Goal: Information Seeking & Learning: Learn about a topic

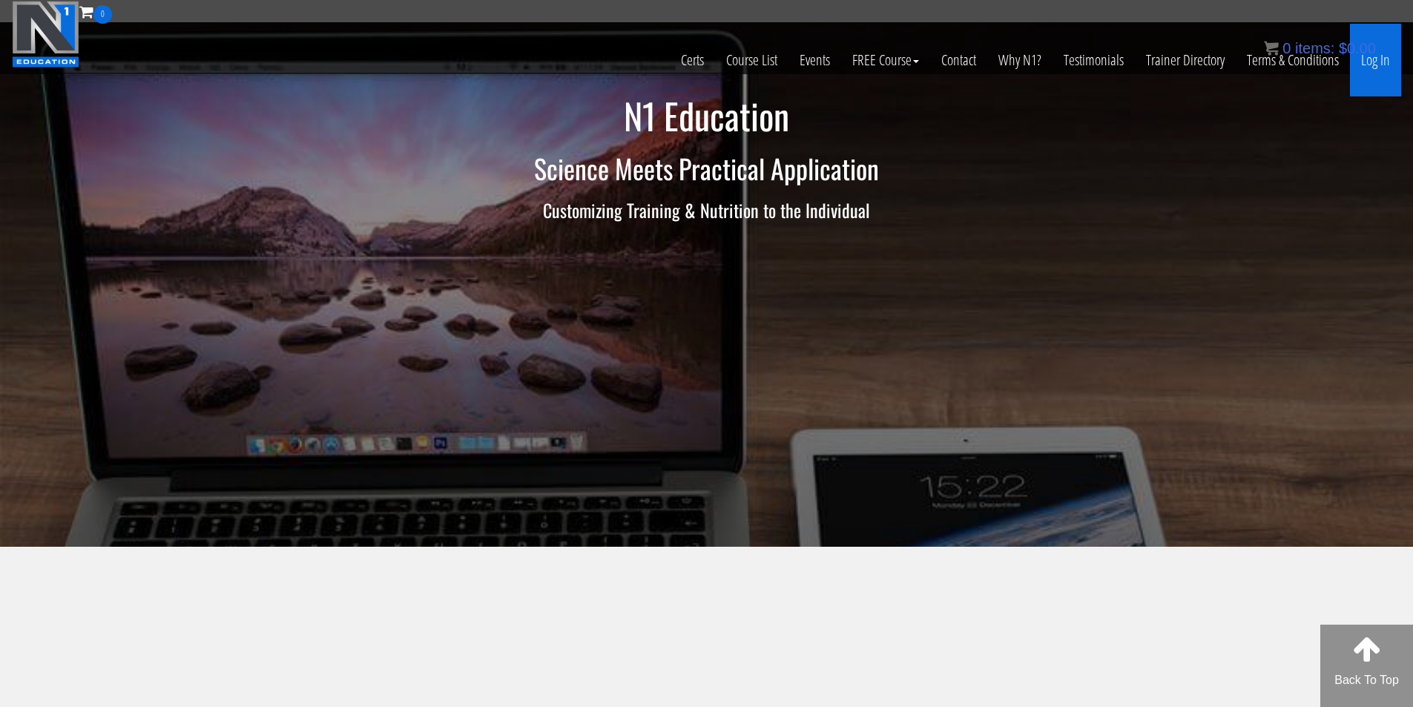
click at [1377, 72] on link "Log In" at bounding box center [1375, 60] width 51 height 73
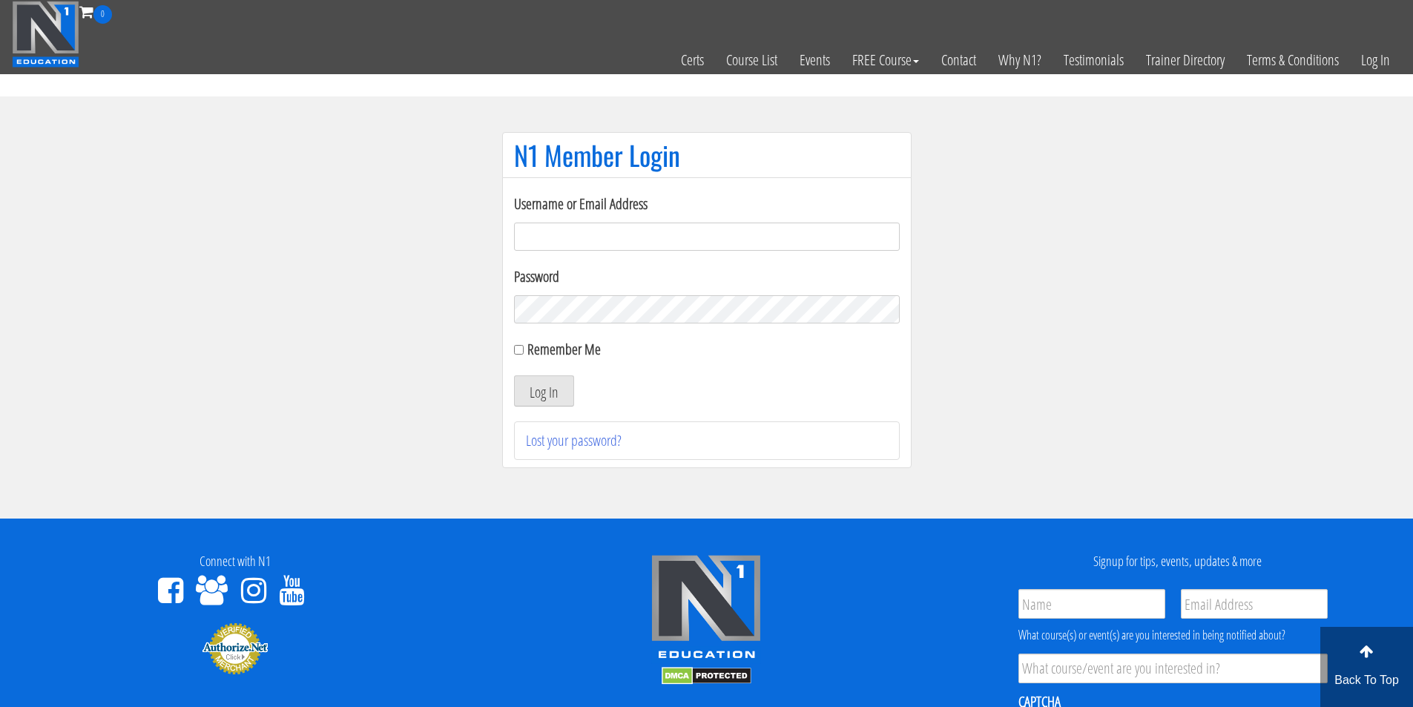
click at [533, 239] on input "Username or Email Address" at bounding box center [707, 236] width 386 height 28
type input "fmancin"
click at [536, 386] on button "Log In" at bounding box center [544, 390] width 60 height 31
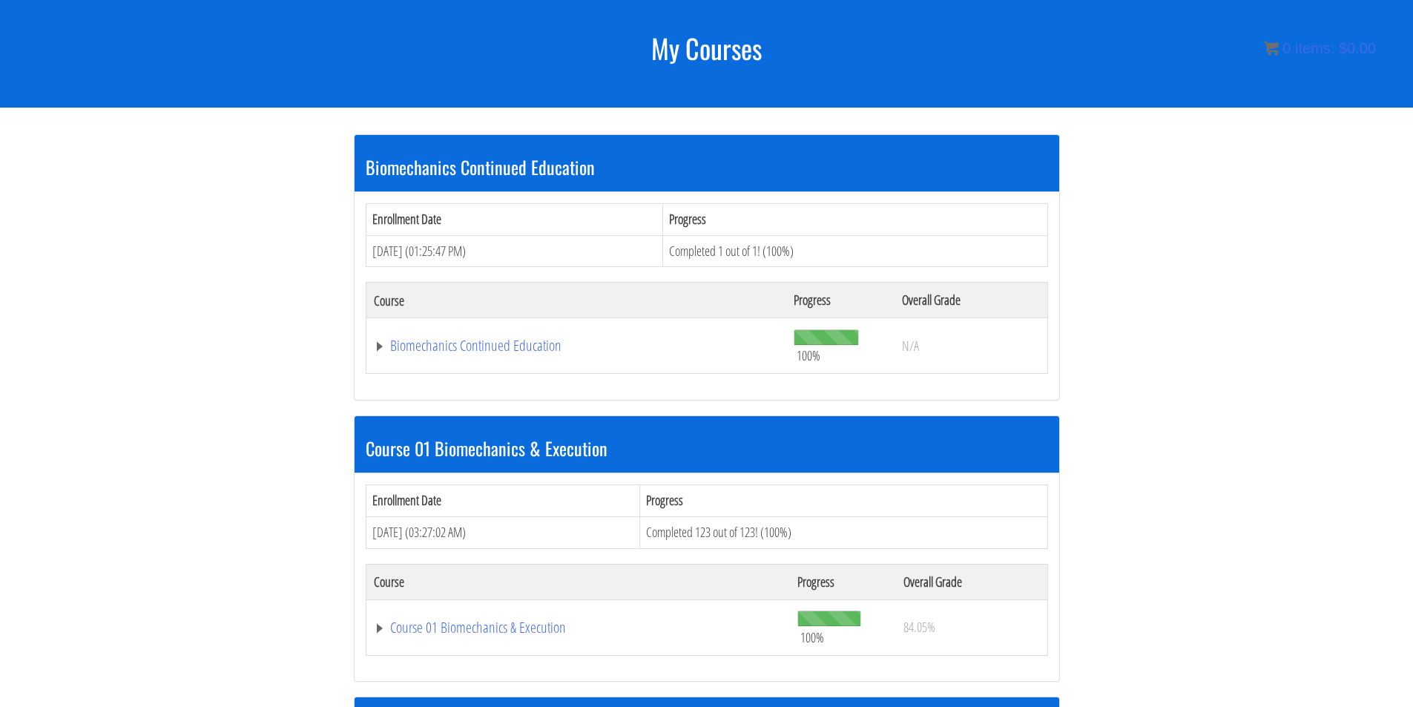
scroll to position [179, 0]
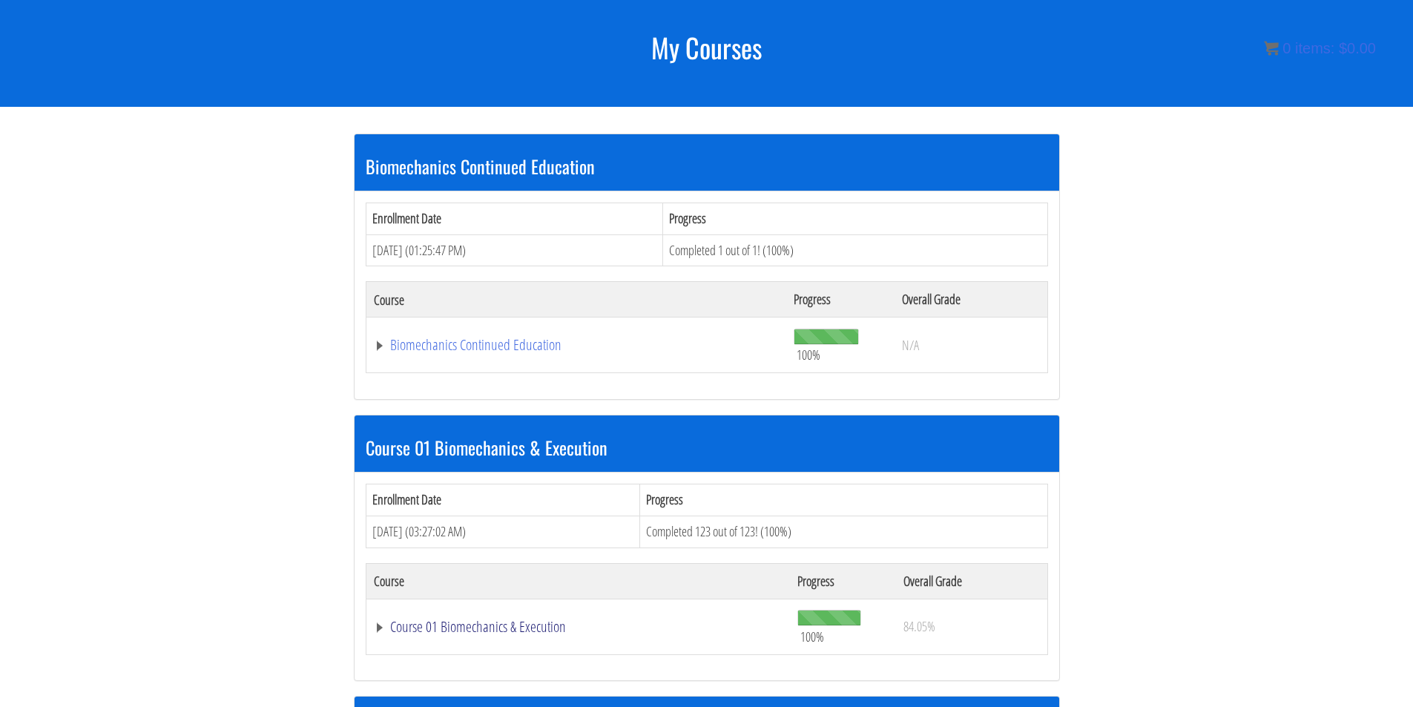
click at [453, 630] on link "Course 01 Biomechanics & Execution" at bounding box center [578, 626] width 409 height 15
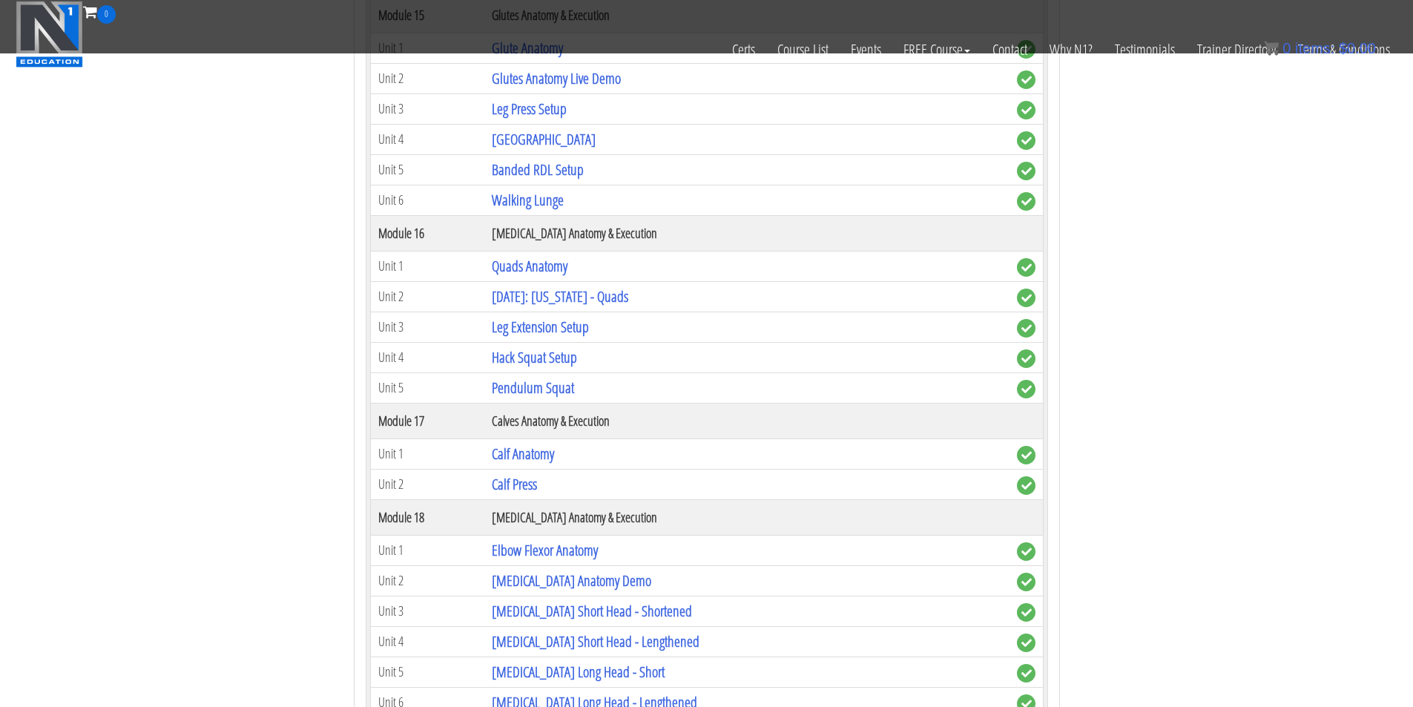
scroll to position [4259, 0]
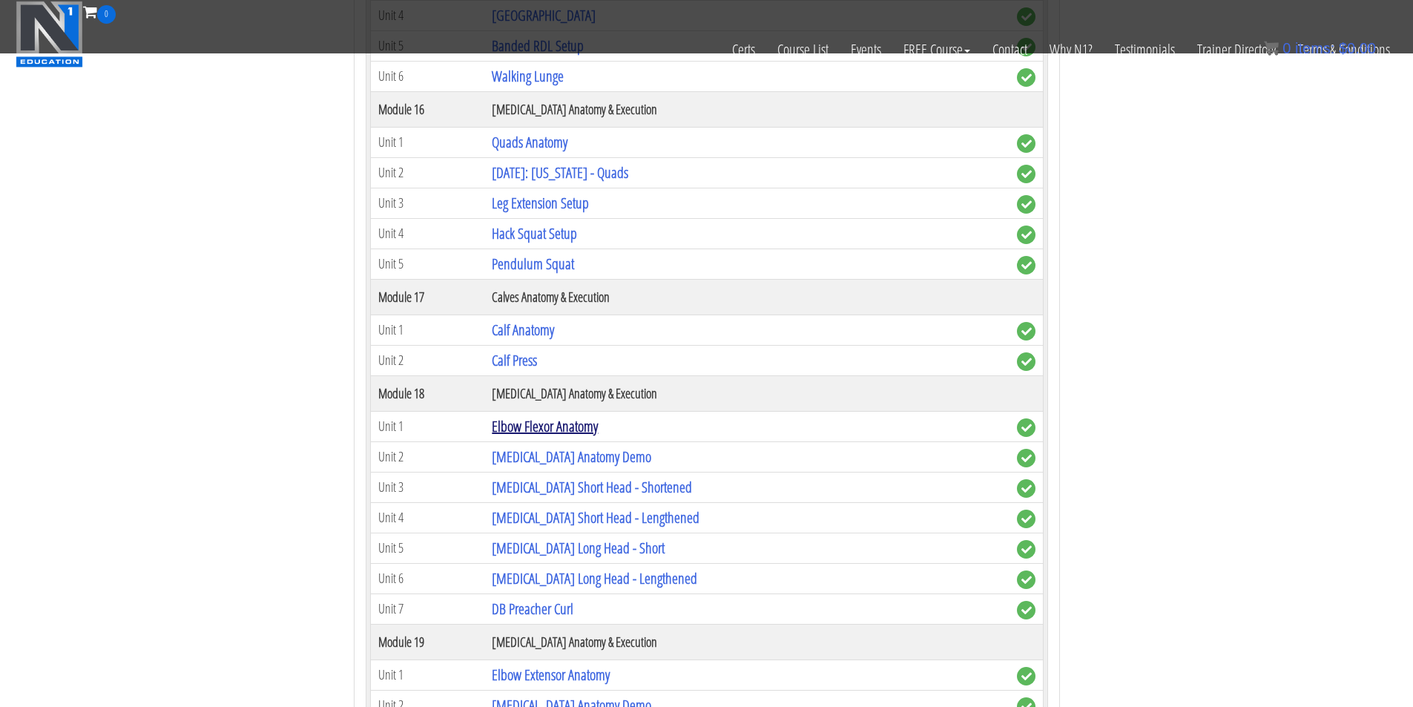
click at [569, 424] on link "Elbow Flexor Anatomy" at bounding box center [545, 426] width 106 height 20
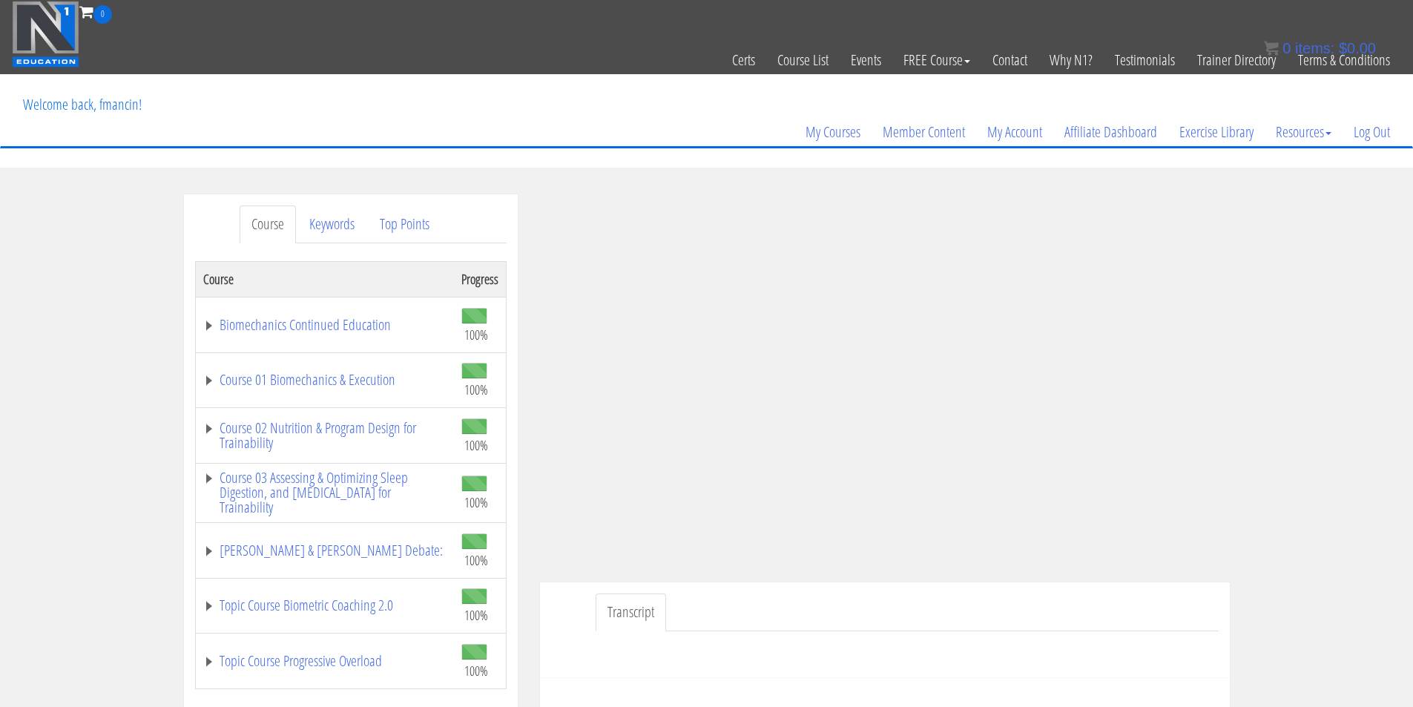
scroll to position [247, 0]
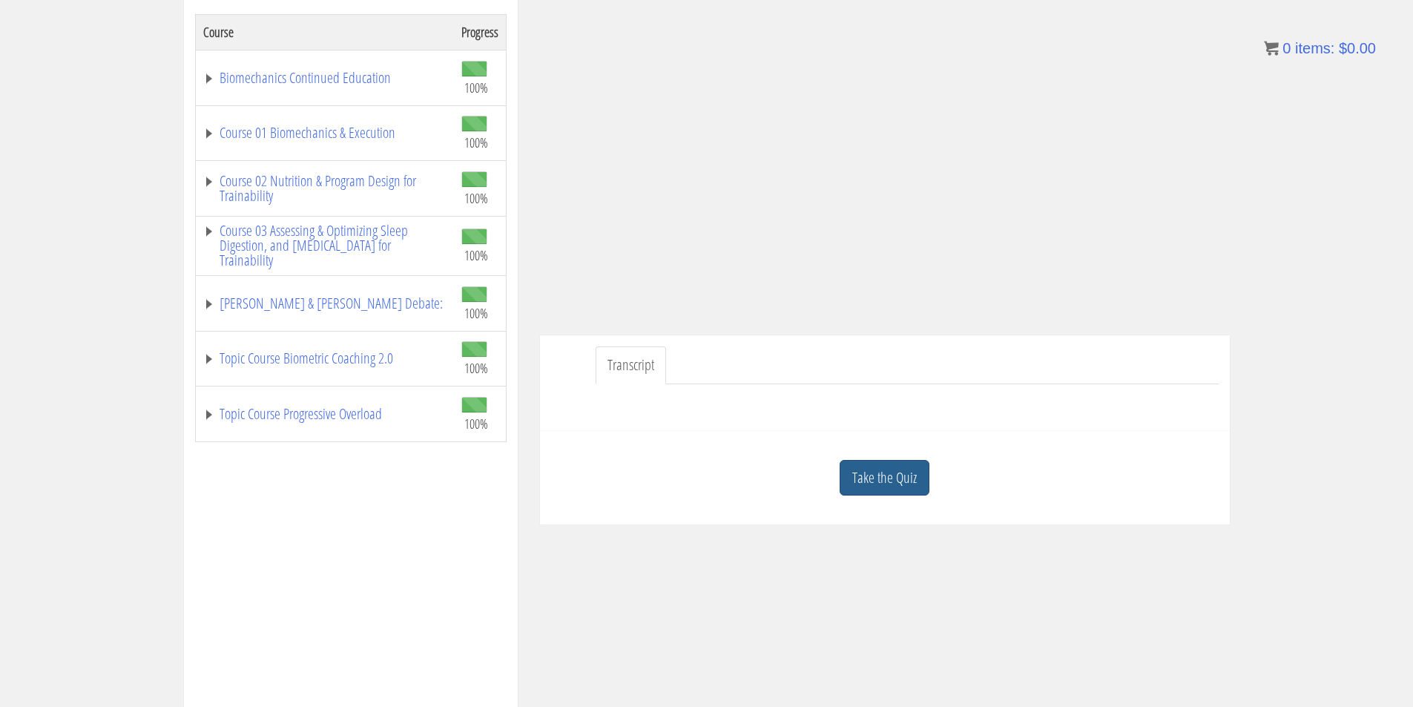
click at [917, 478] on link "Take the Quiz" at bounding box center [885, 478] width 90 height 36
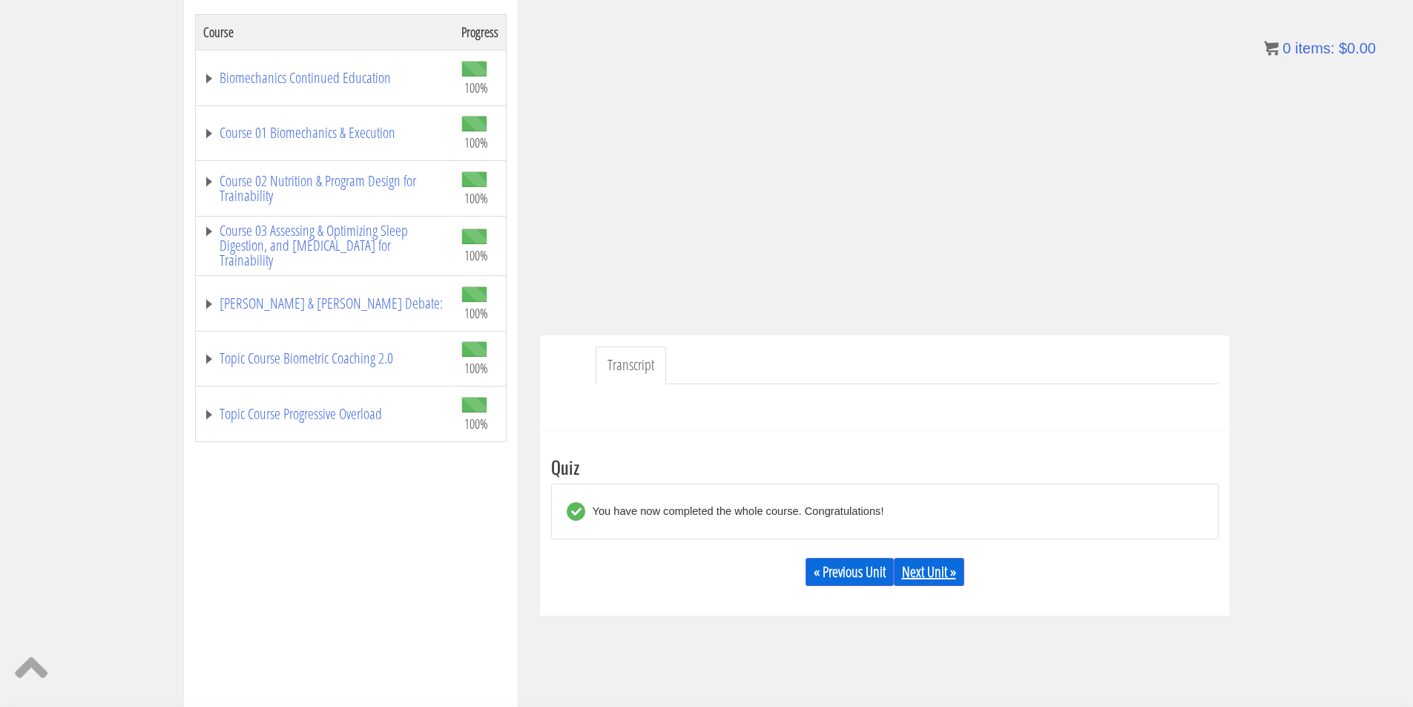
click at [921, 574] on link "Next Unit »" at bounding box center [929, 572] width 70 height 28
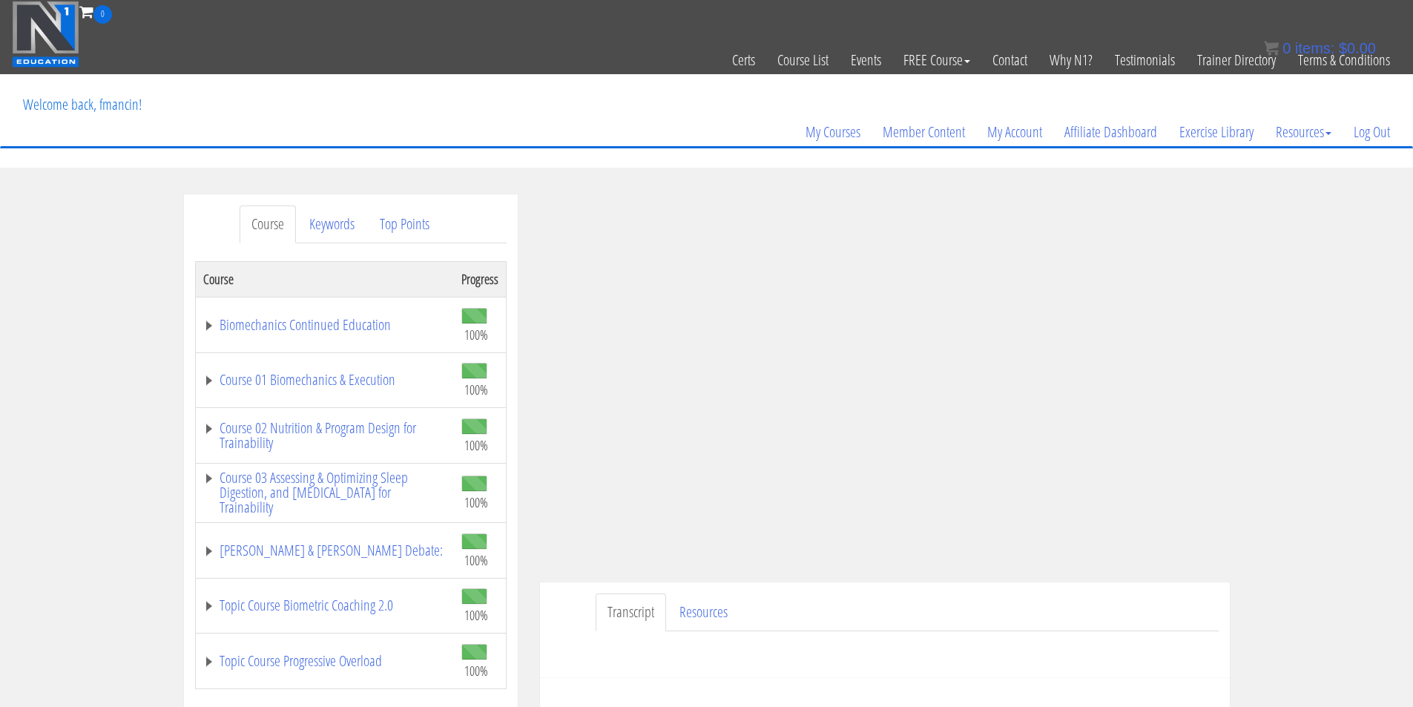
scroll to position [371, 0]
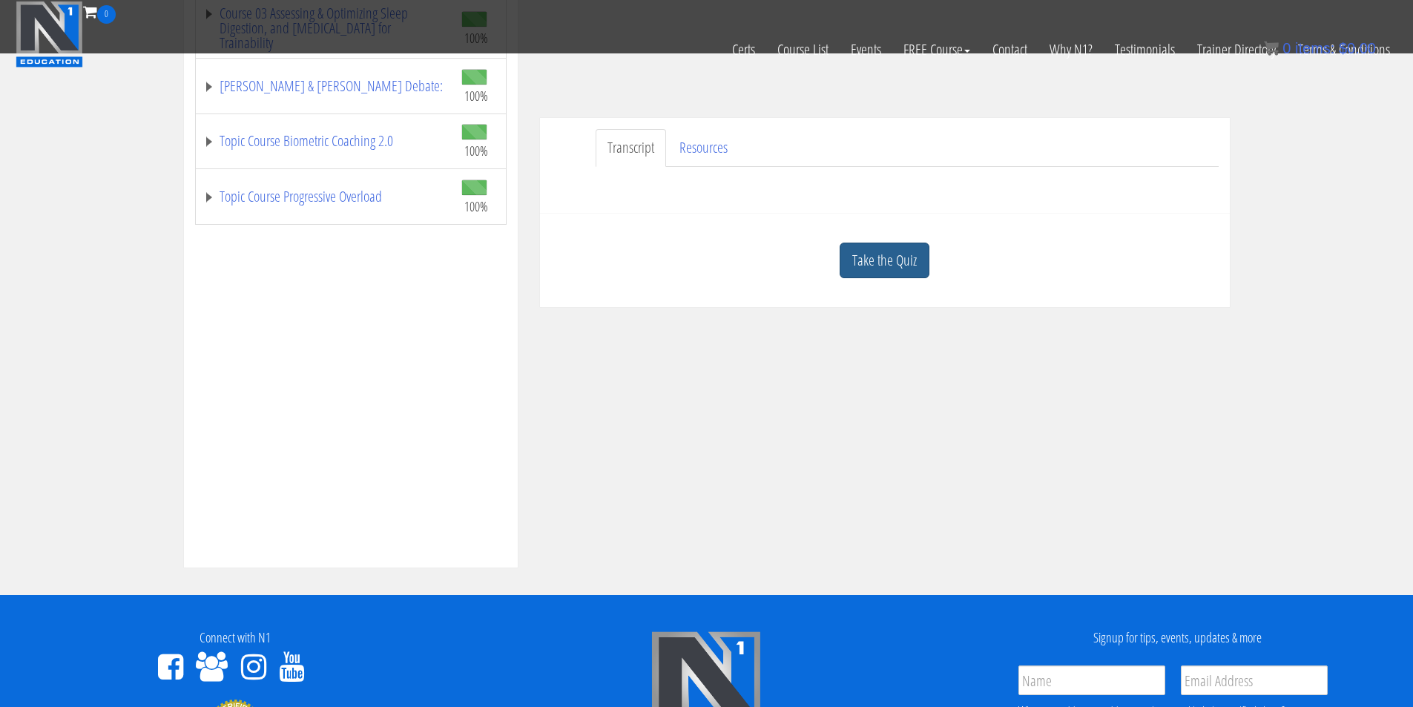
click at [900, 269] on link "Take the Quiz" at bounding box center [885, 261] width 90 height 36
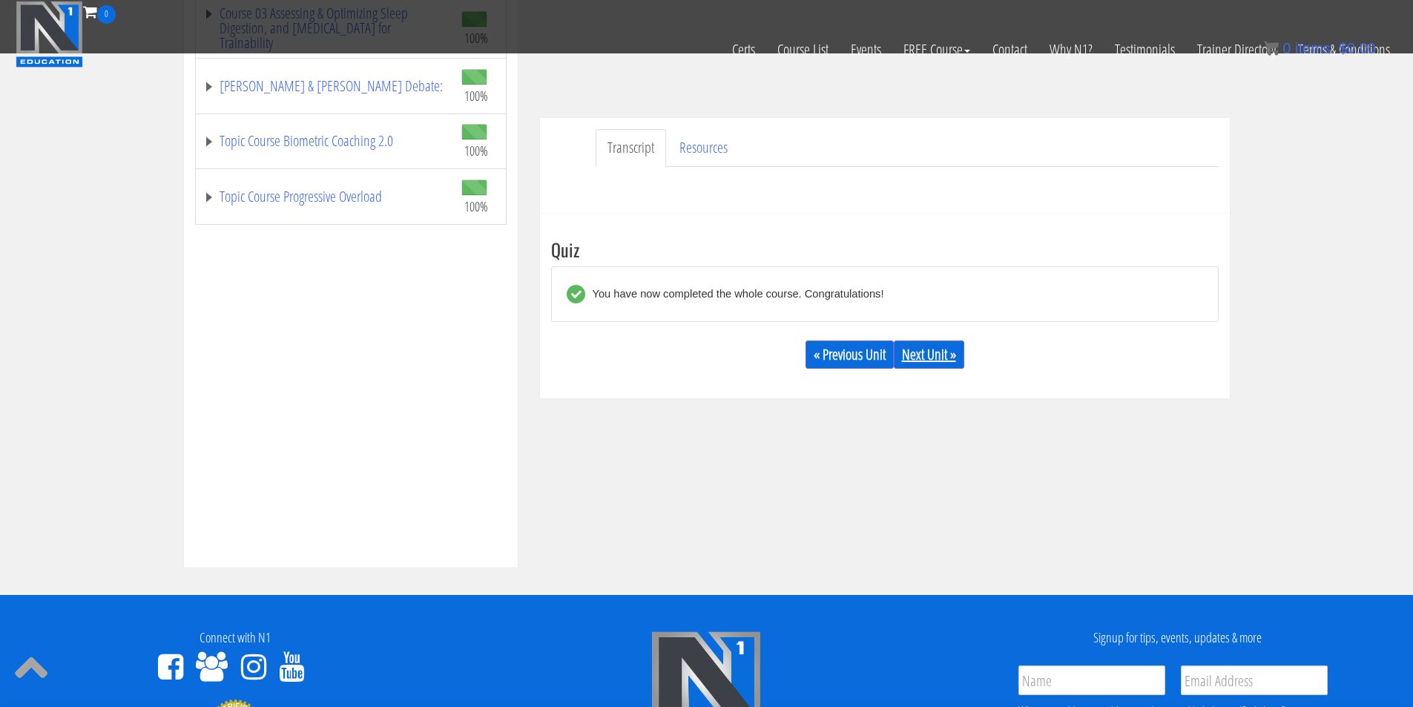
click at [922, 354] on link "Next Unit »" at bounding box center [929, 354] width 70 height 28
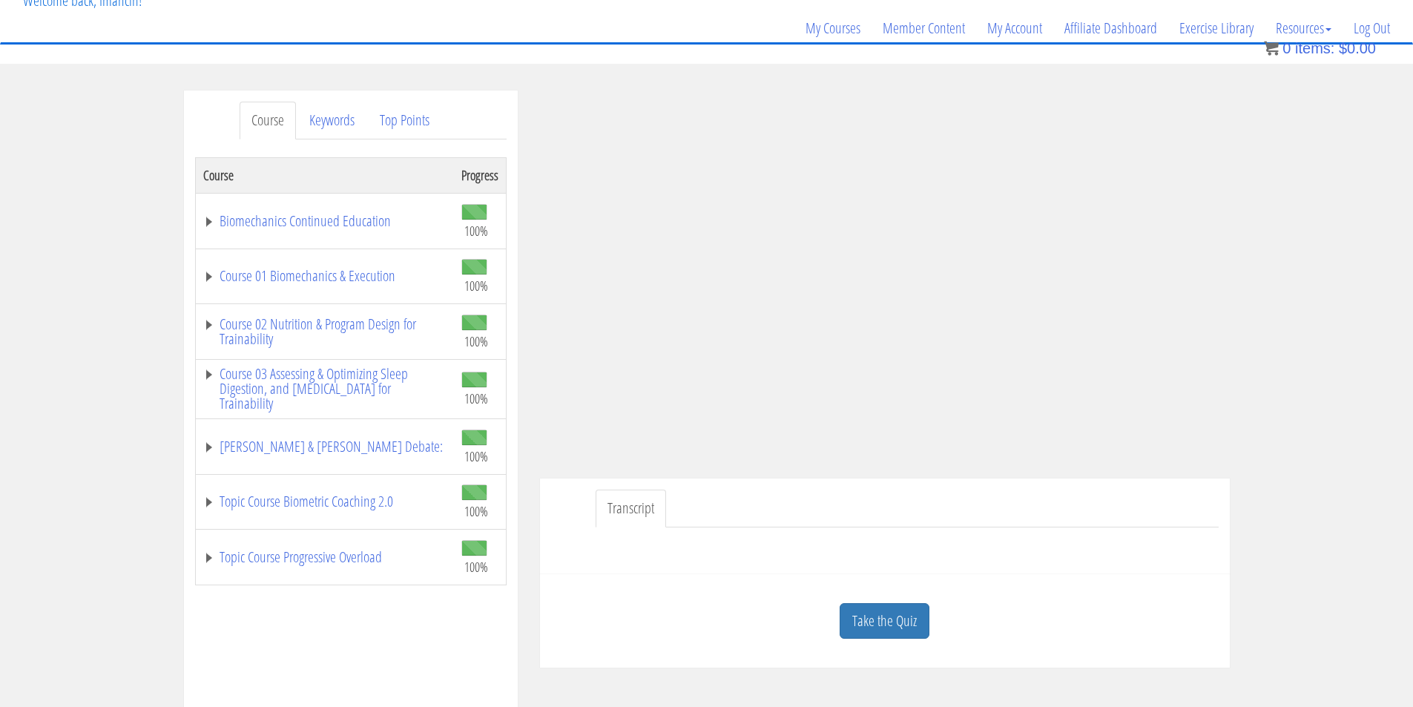
scroll to position [371, 0]
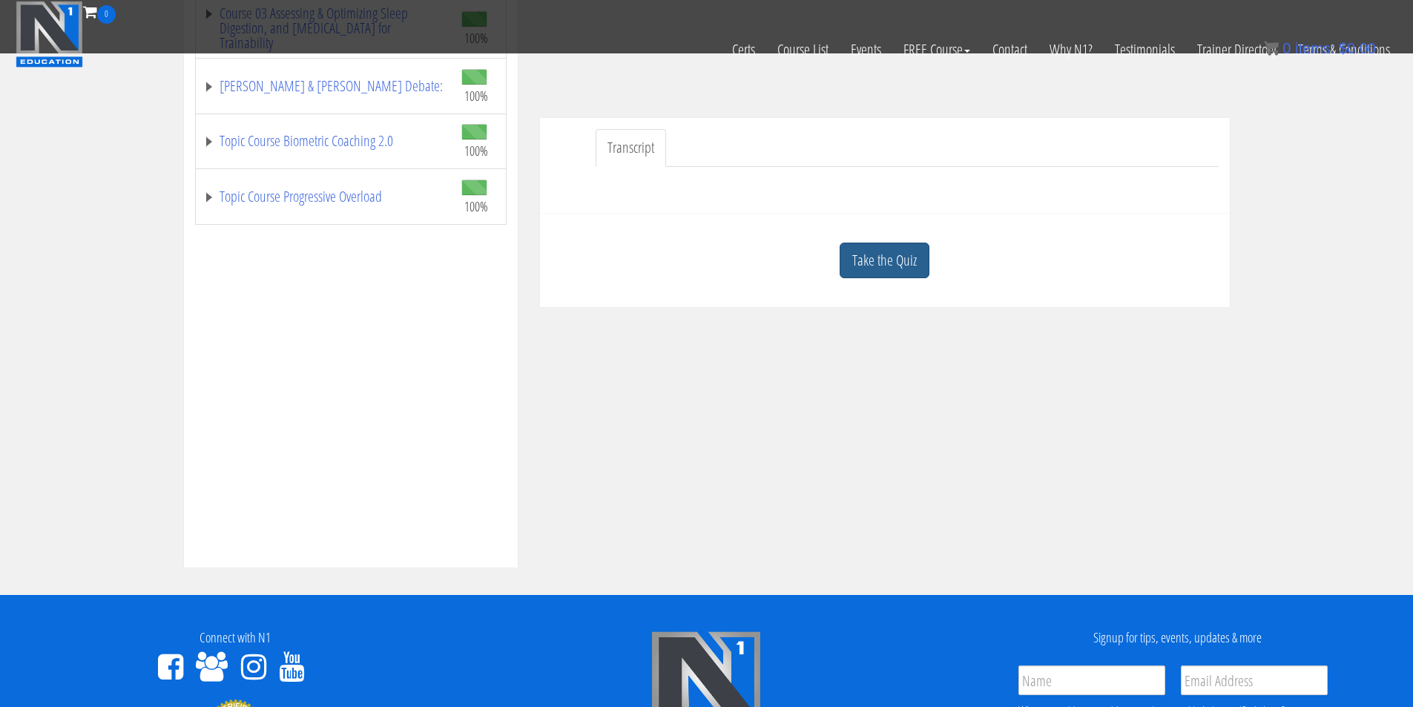
click at [925, 274] on link "Take the Quiz" at bounding box center [885, 261] width 90 height 36
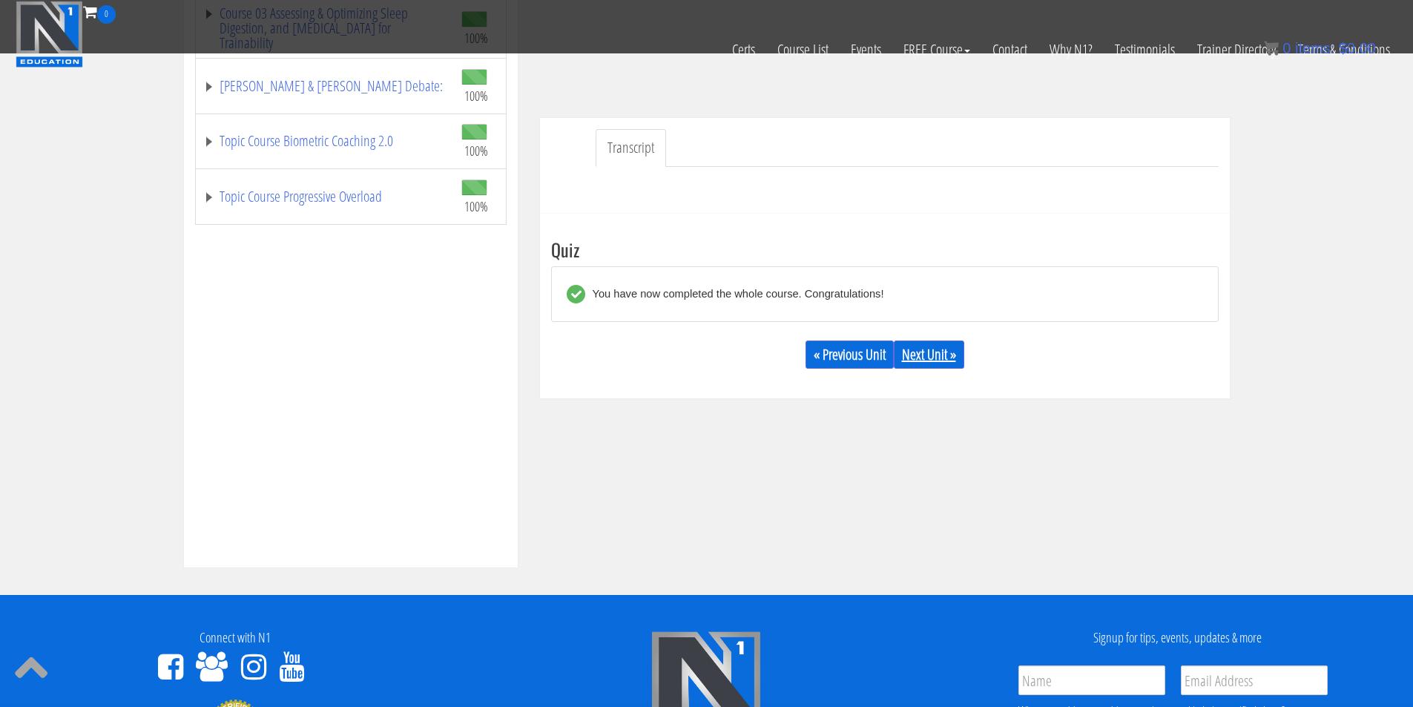
click at [932, 355] on link "Next Unit »" at bounding box center [929, 354] width 70 height 28
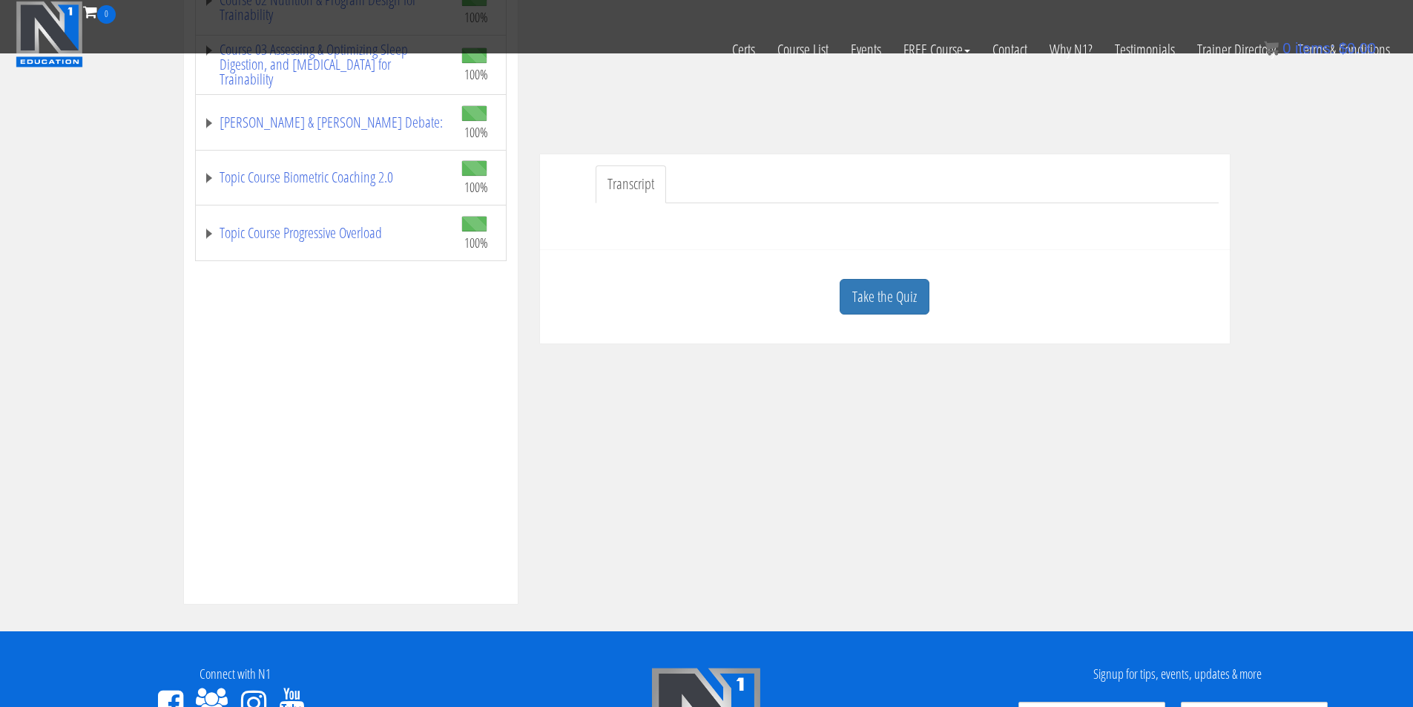
scroll to position [371, 0]
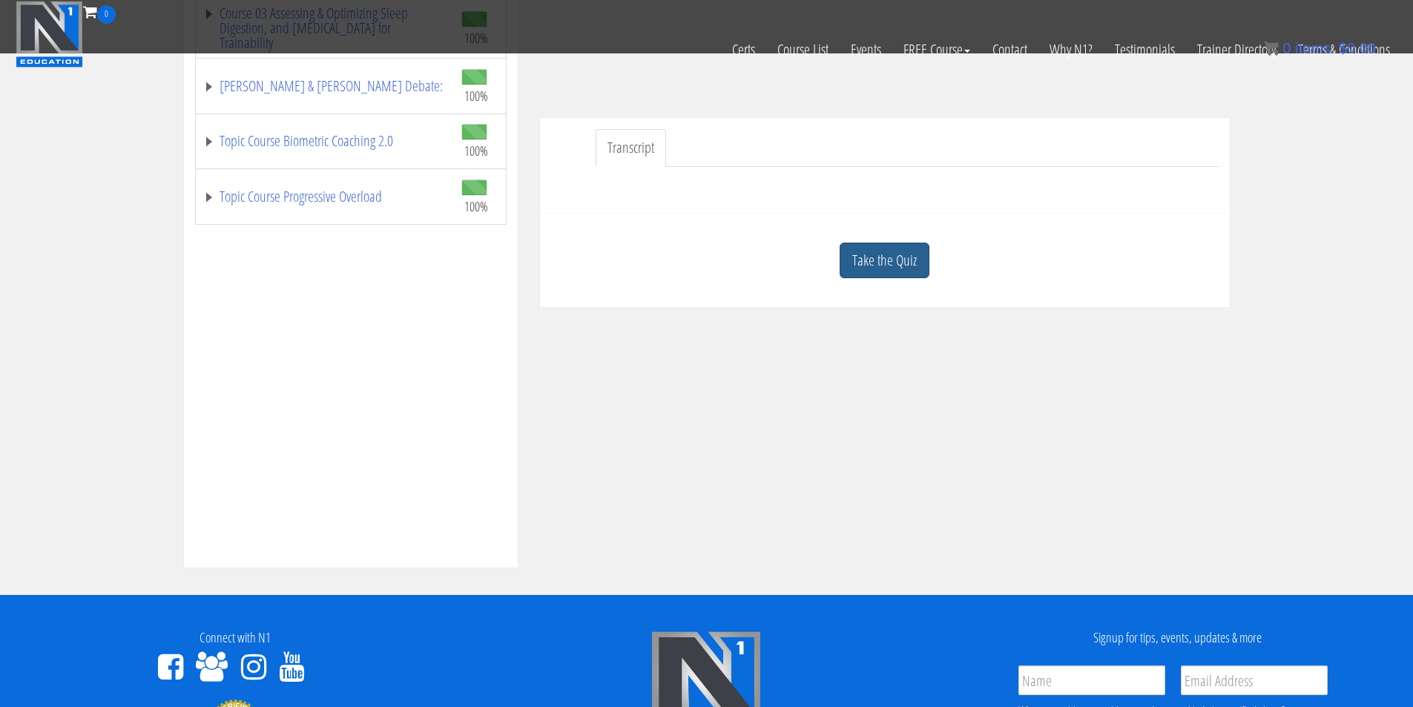
click at [895, 254] on link "Take the Quiz" at bounding box center [885, 261] width 90 height 36
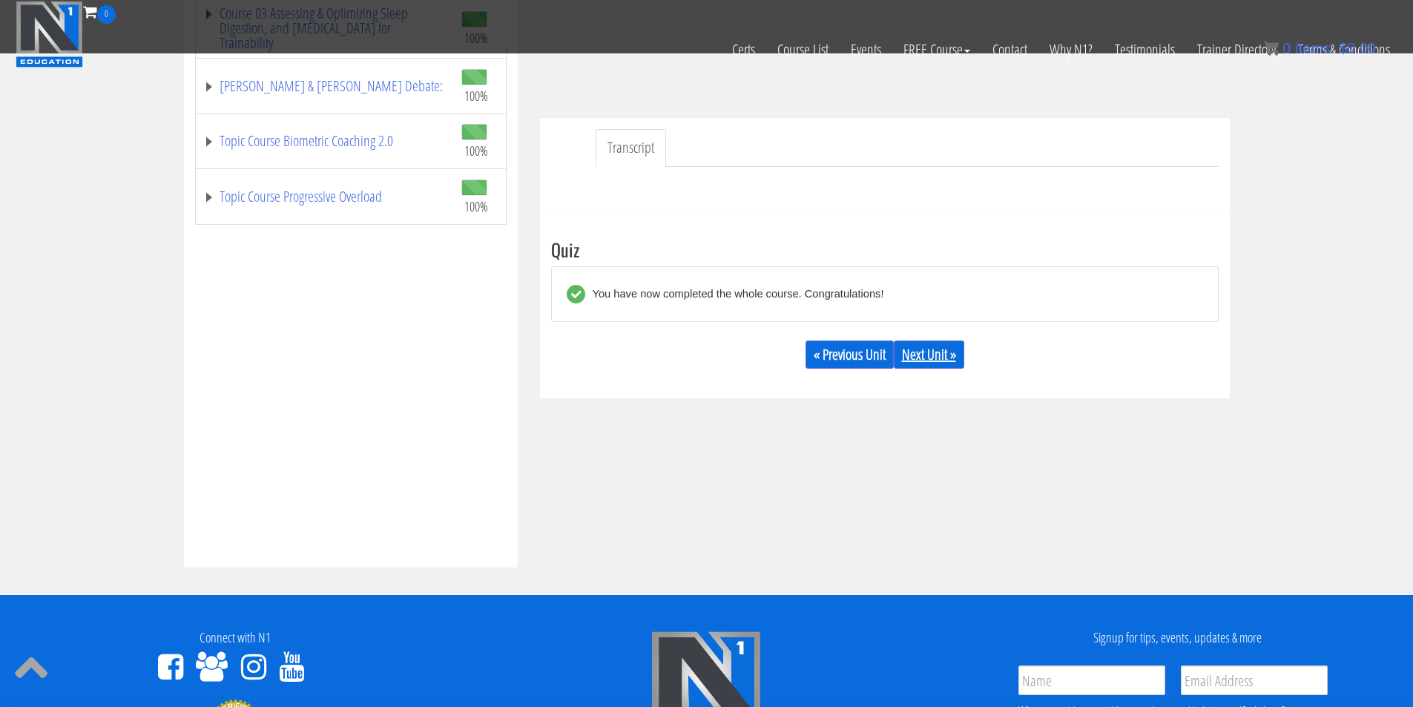
click at [948, 369] on link "Next Unit »" at bounding box center [929, 354] width 70 height 28
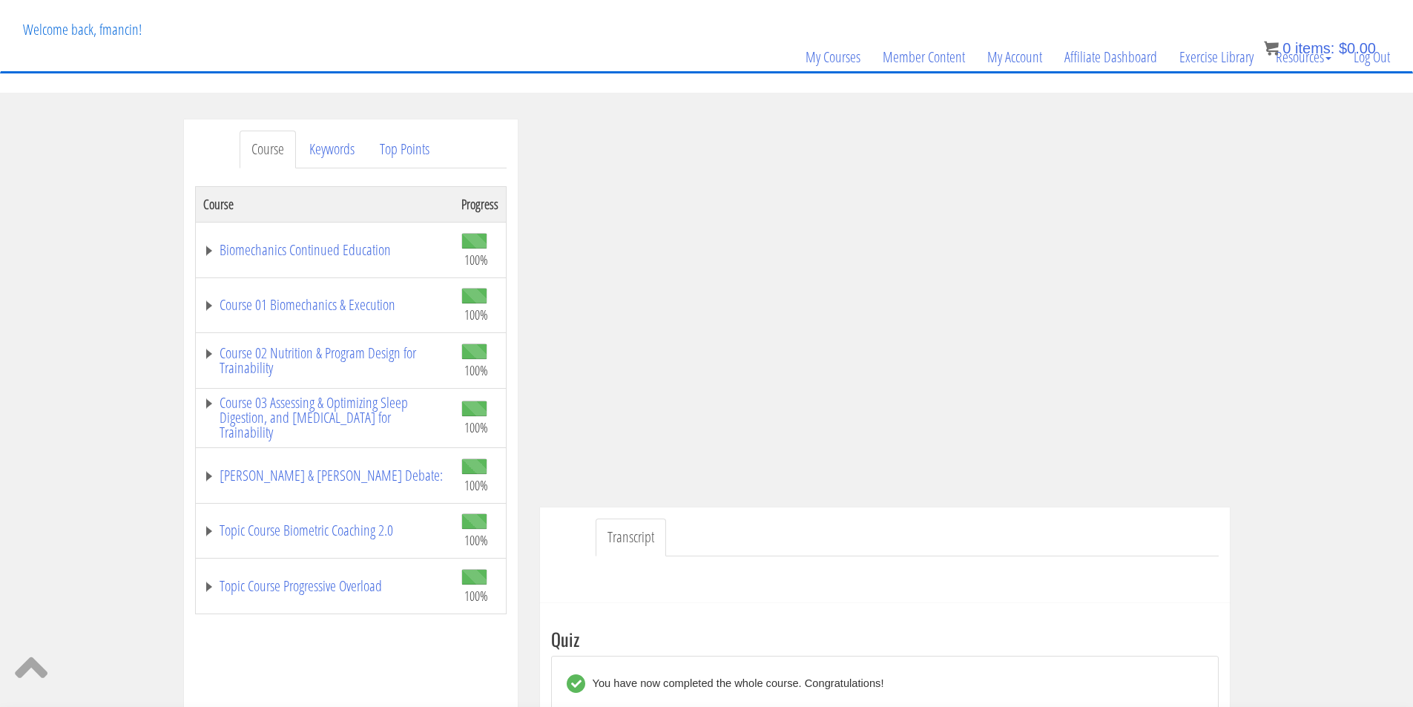
scroll to position [1, 0]
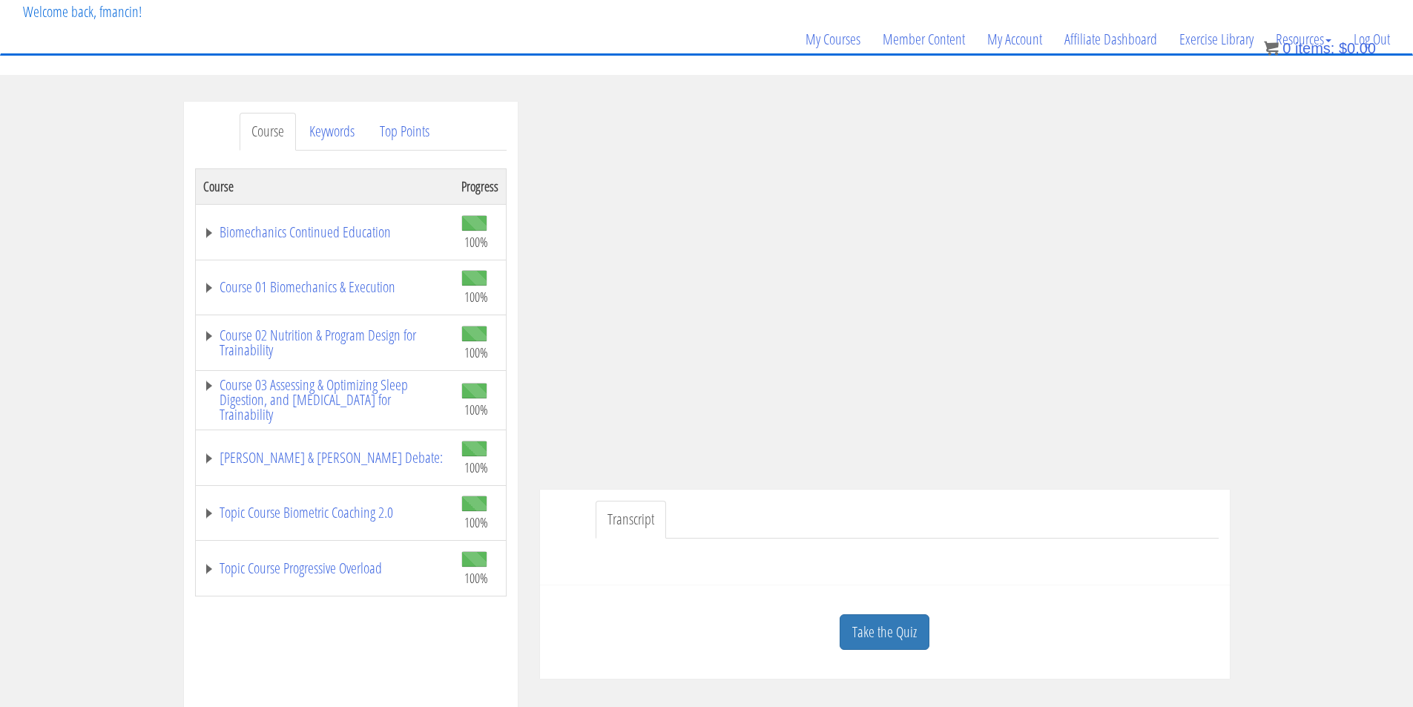
scroll to position [124, 0]
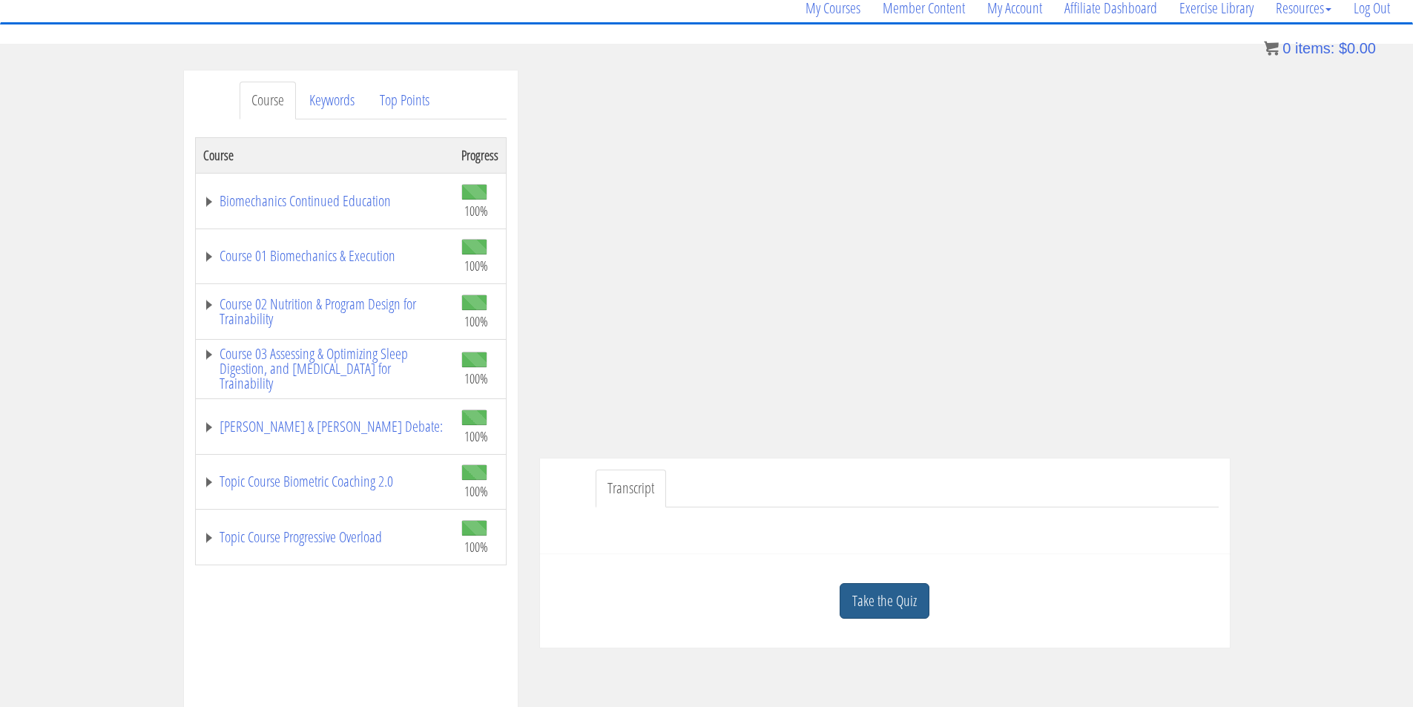
click at [920, 596] on link "Take the Quiz" at bounding box center [885, 601] width 90 height 36
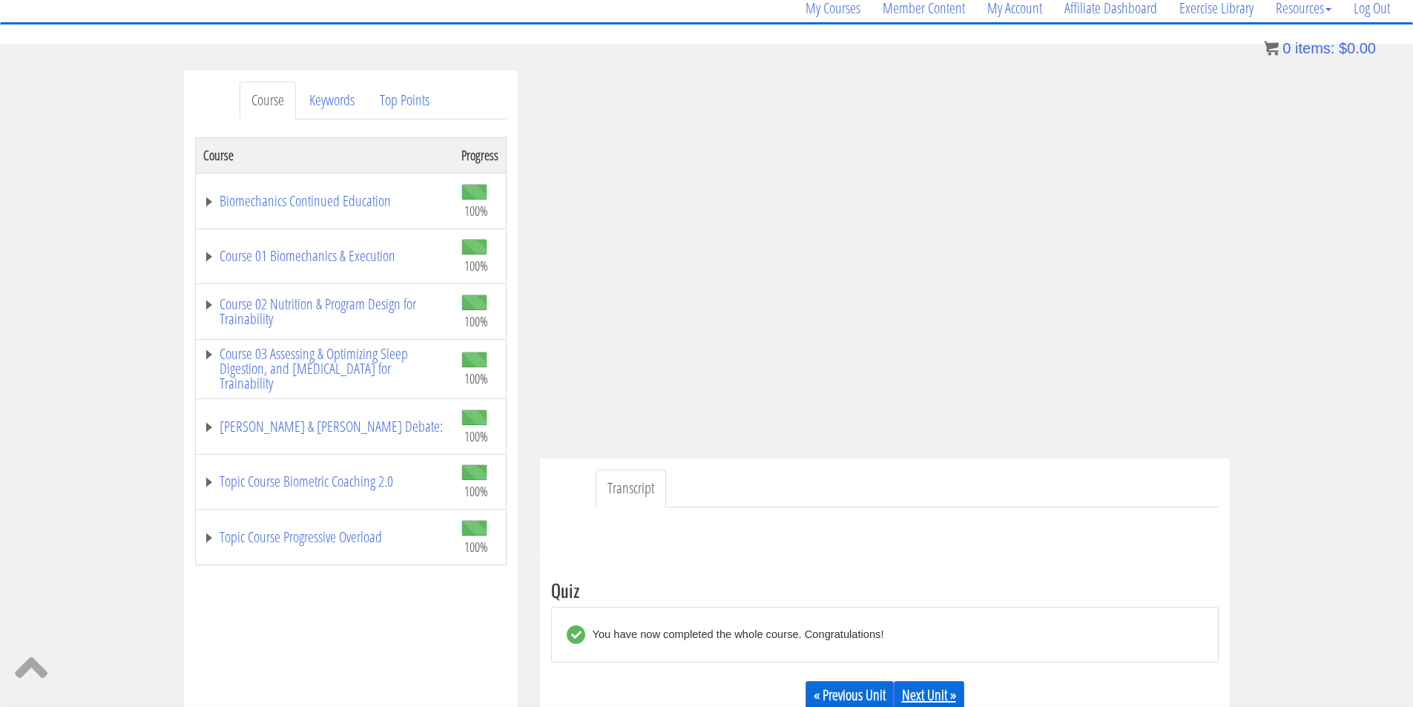
click at [940, 690] on link "Next Unit »" at bounding box center [929, 695] width 70 height 28
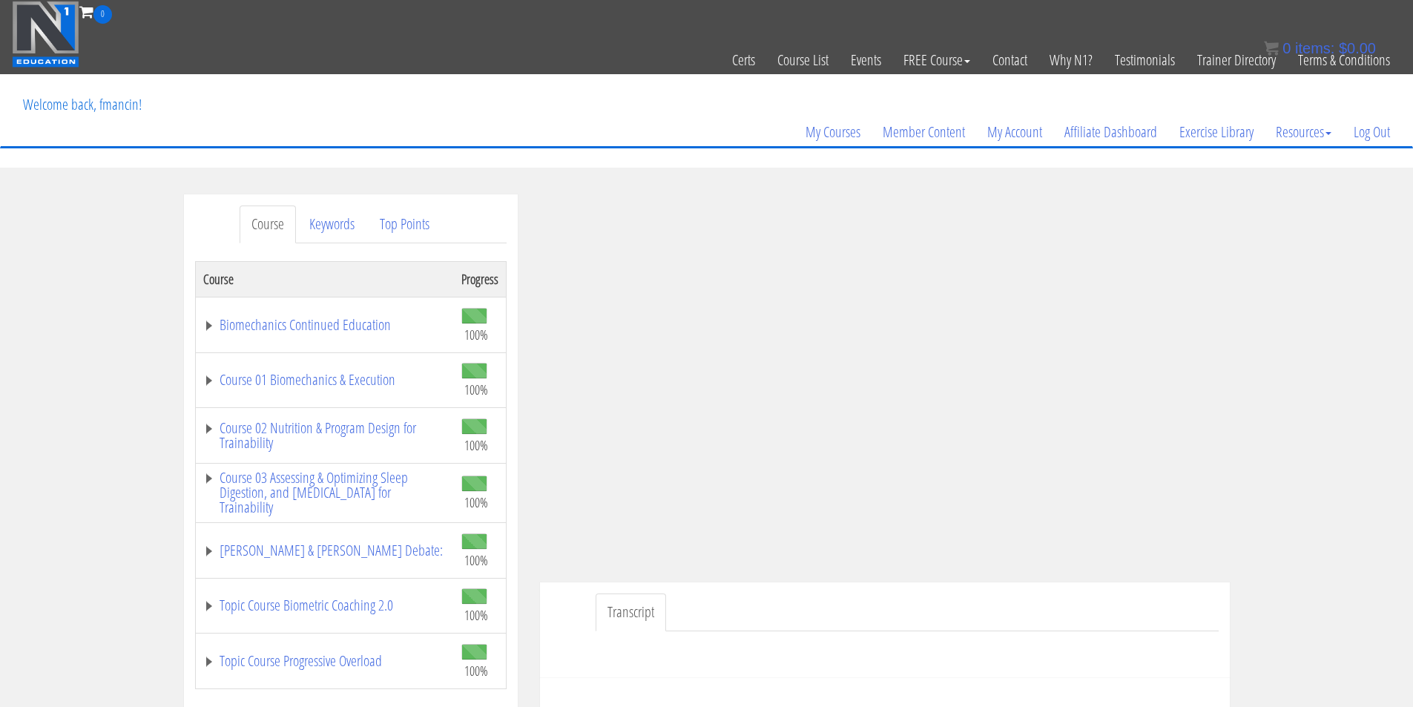
scroll to position [495, 0]
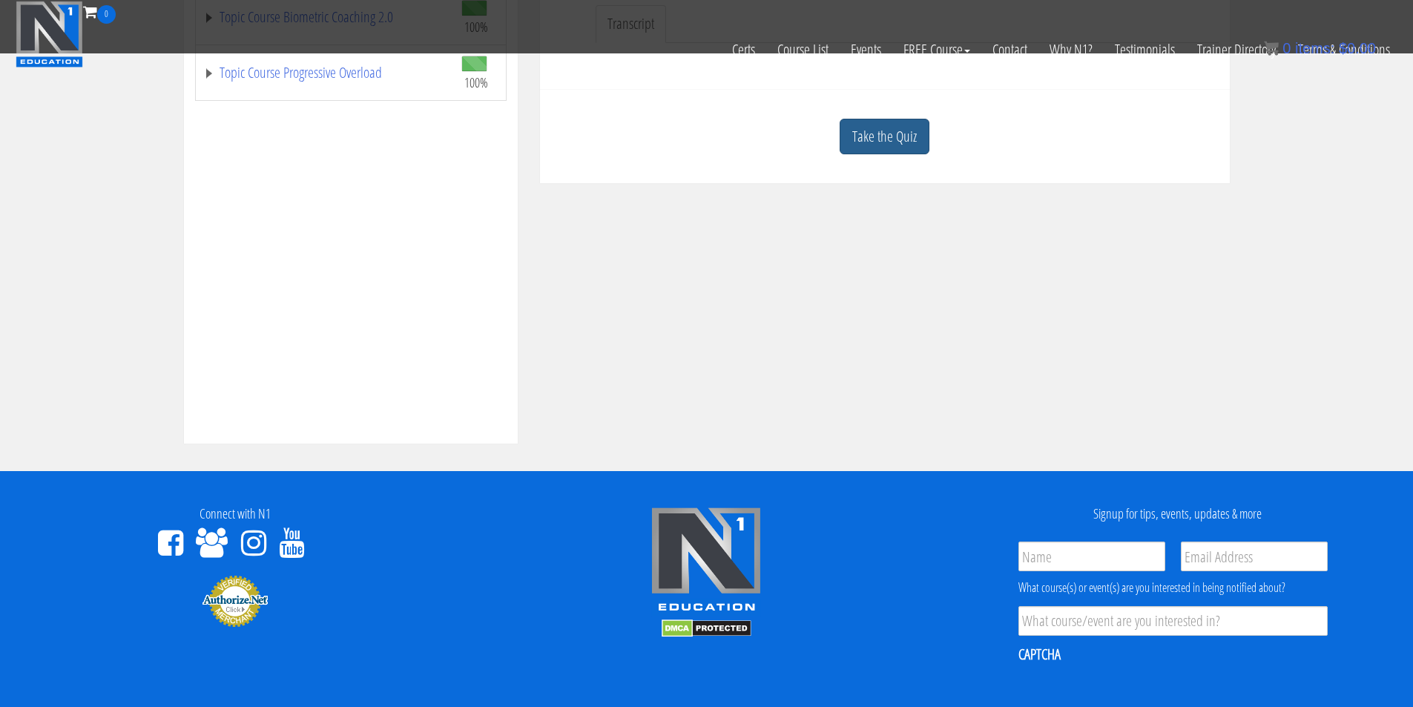
click at [892, 139] on link "Take the Quiz" at bounding box center [885, 137] width 90 height 36
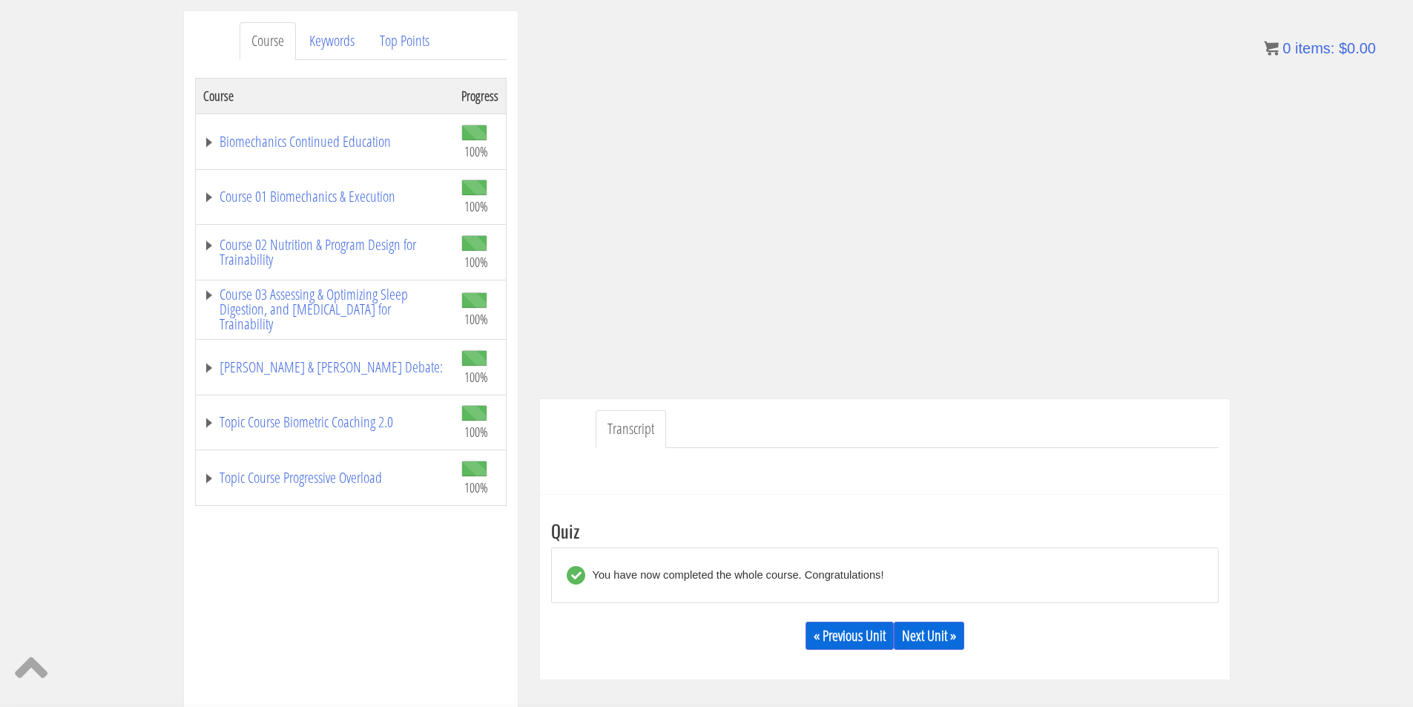
scroll to position [0, 0]
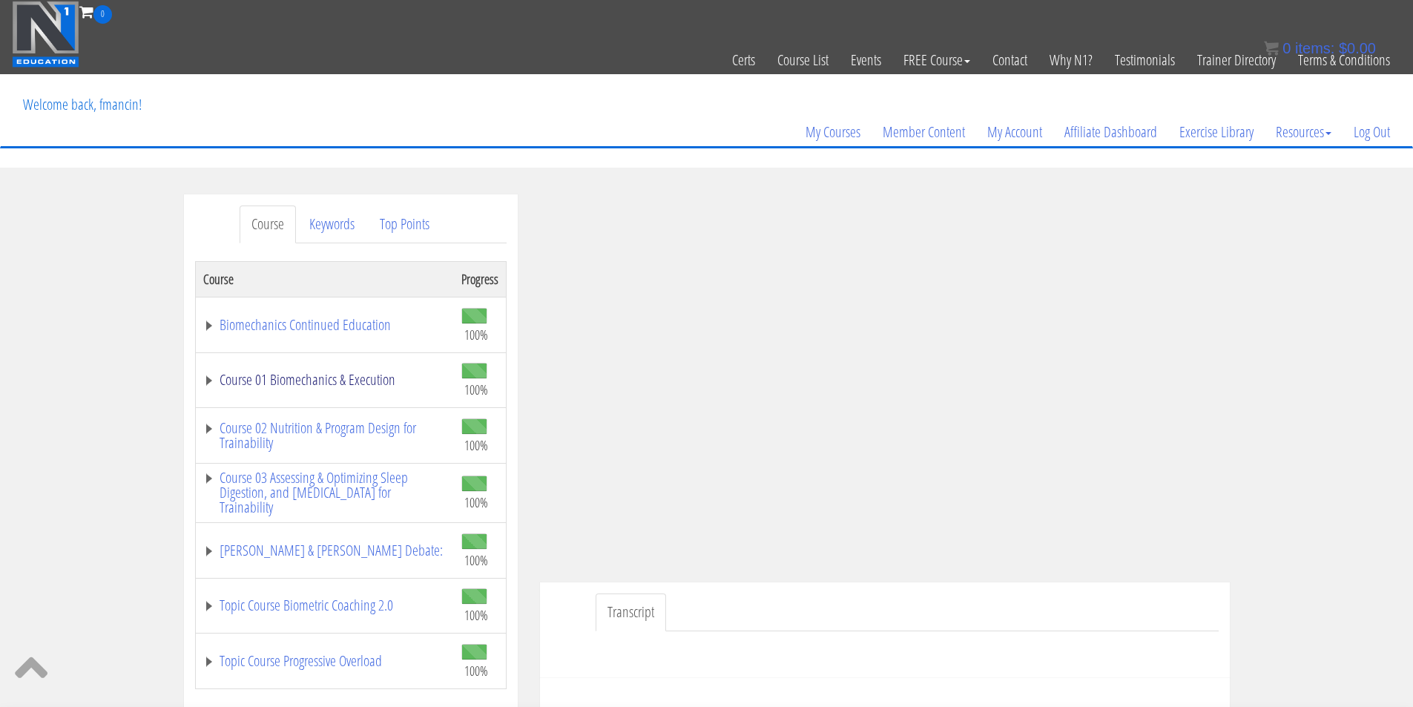
click at [343, 376] on link "Course 01 Biomechanics & Execution" at bounding box center [324, 379] width 243 height 15
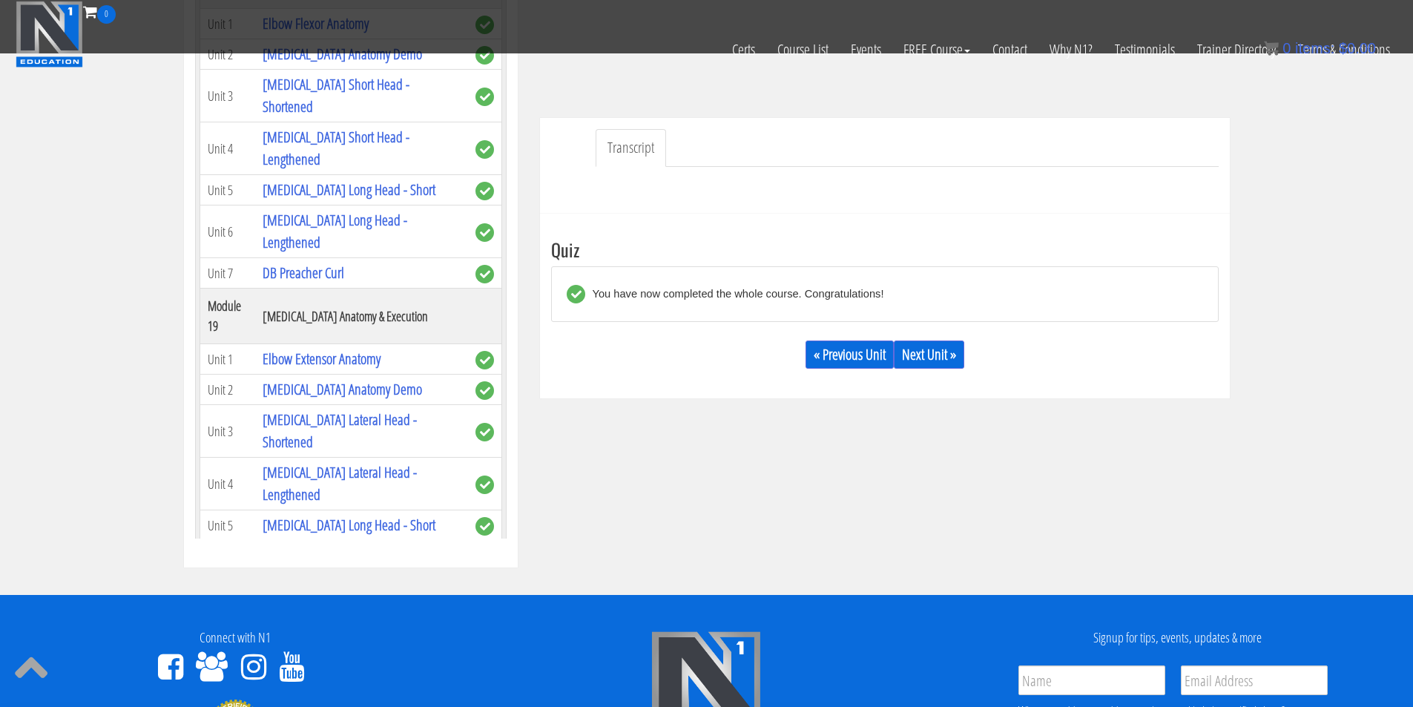
scroll to position [4557, 0]
click at [367, 369] on link "Elbow Extensor Anatomy" at bounding box center [322, 359] width 118 height 20
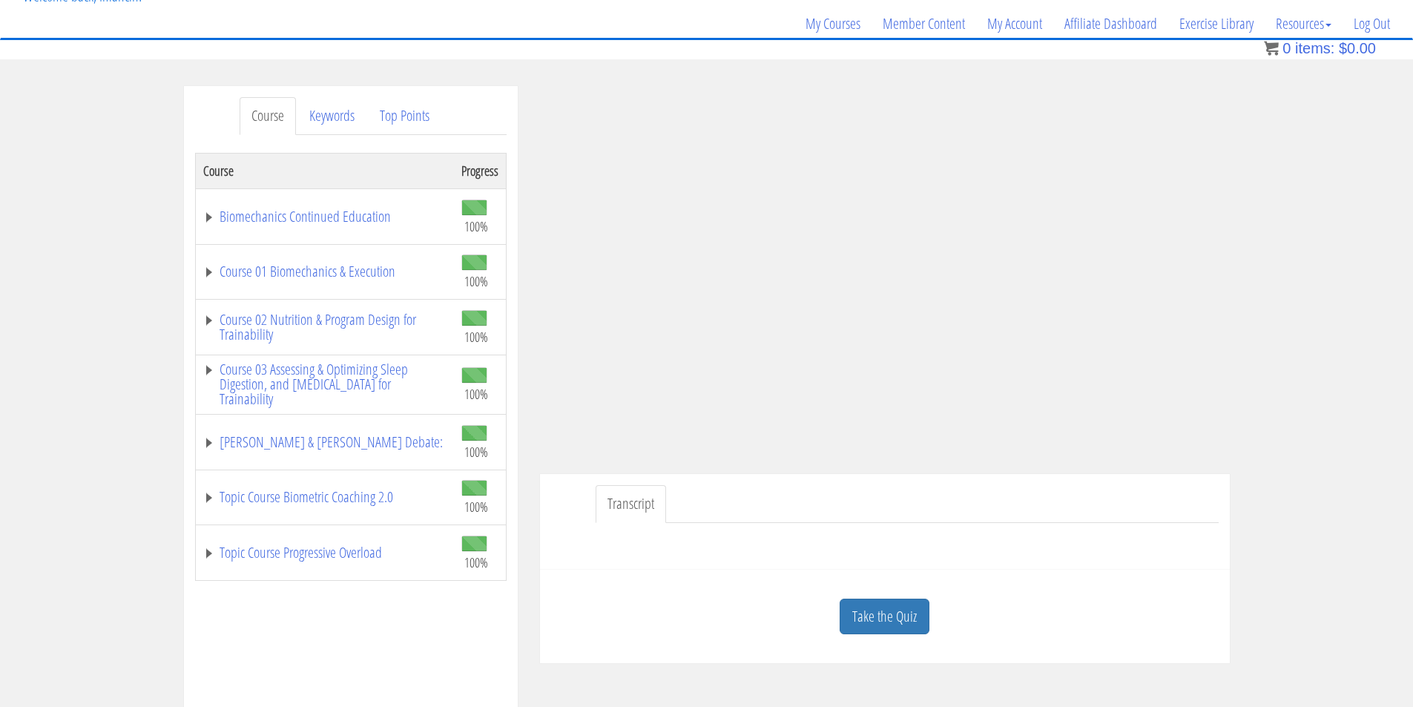
scroll to position [124, 0]
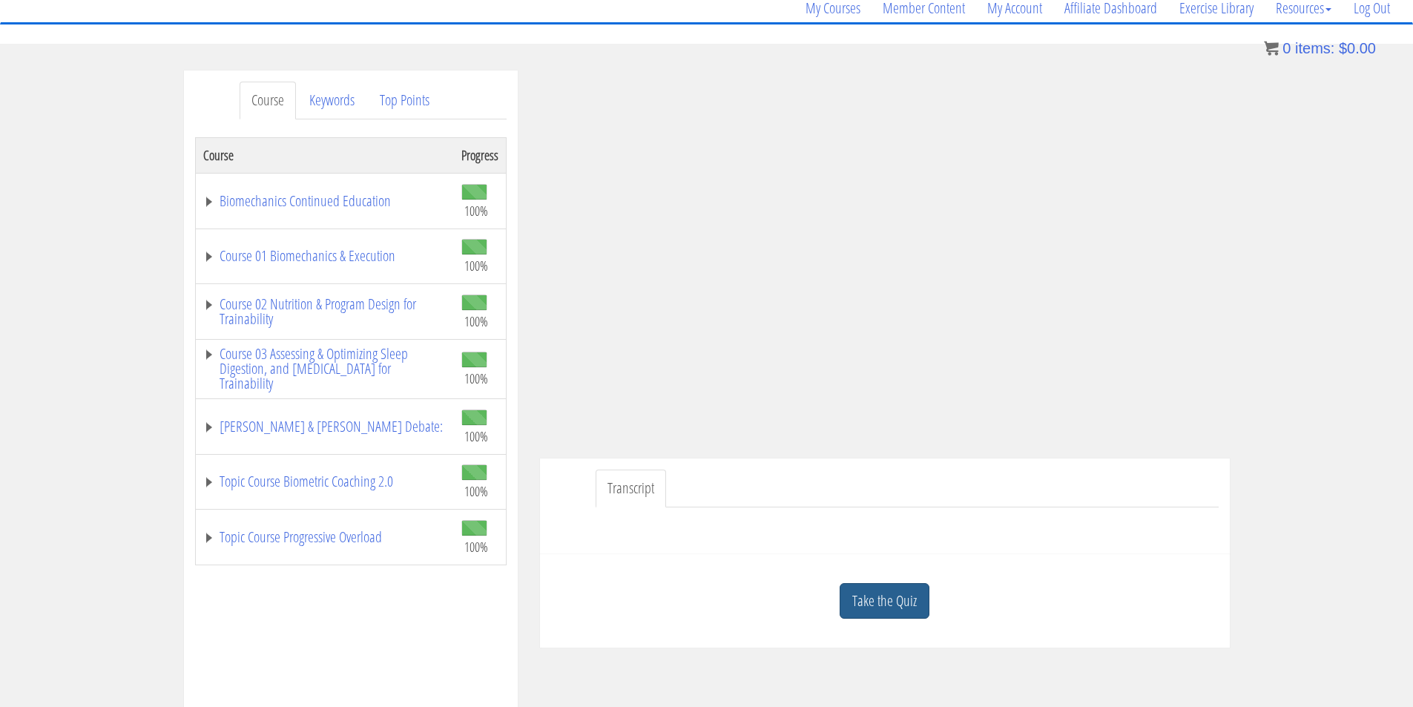
click at [919, 606] on link "Take the Quiz" at bounding box center [885, 601] width 90 height 36
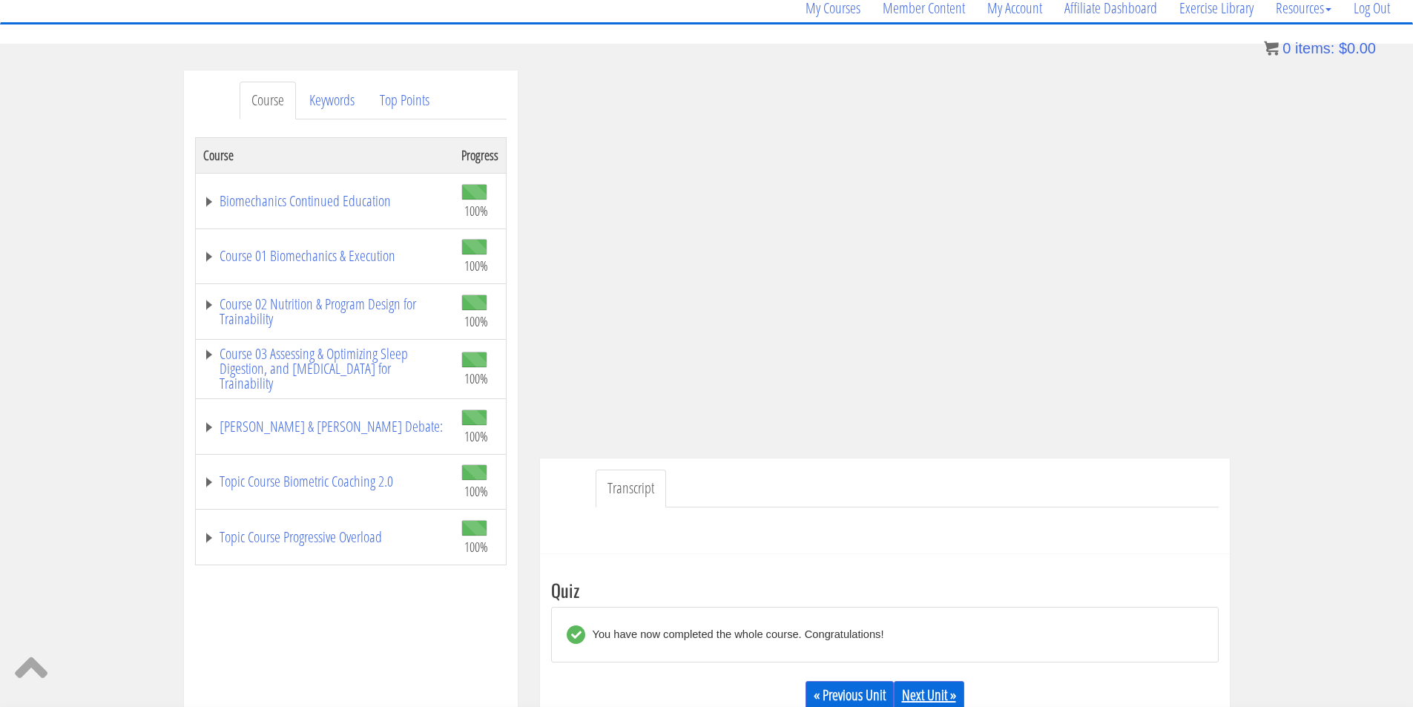
click at [937, 690] on link "Next Unit »" at bounding box center [929, 695] width 70 height 28
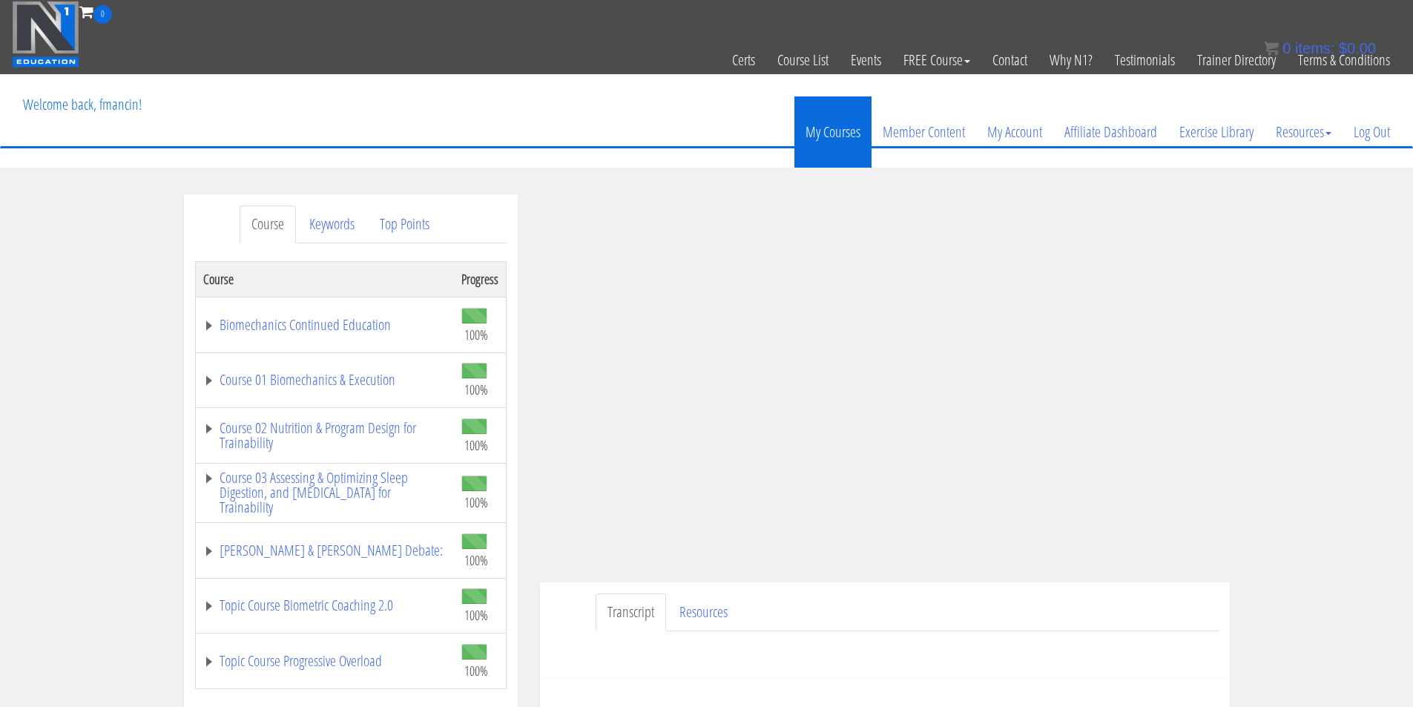
click at [852, 142] on link "My Courses" at bounding box center [832, 131] width 77 height 71
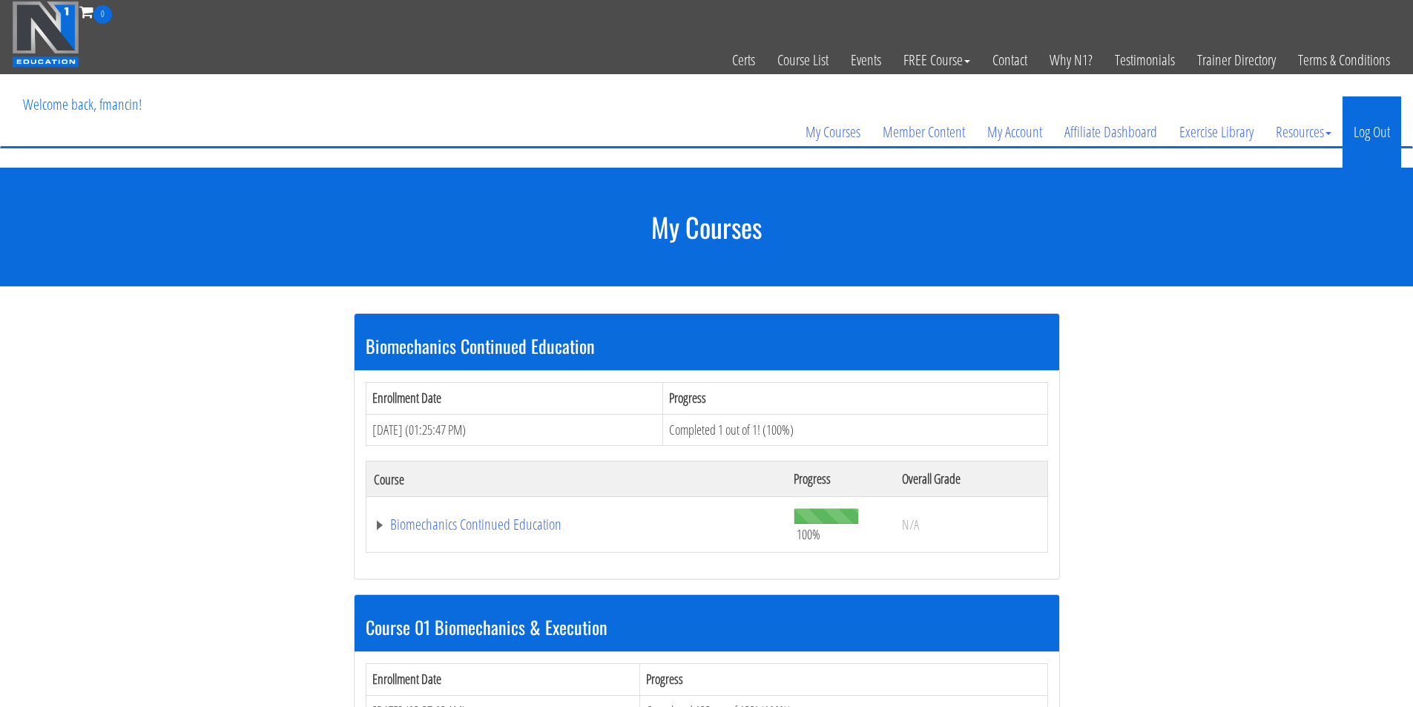
click at [1360, 147] on link "Log Out" at bounding box center [1371, 131] width 59 height 71
